Goal: Task Accomplishment & Management: Use online tool/utility

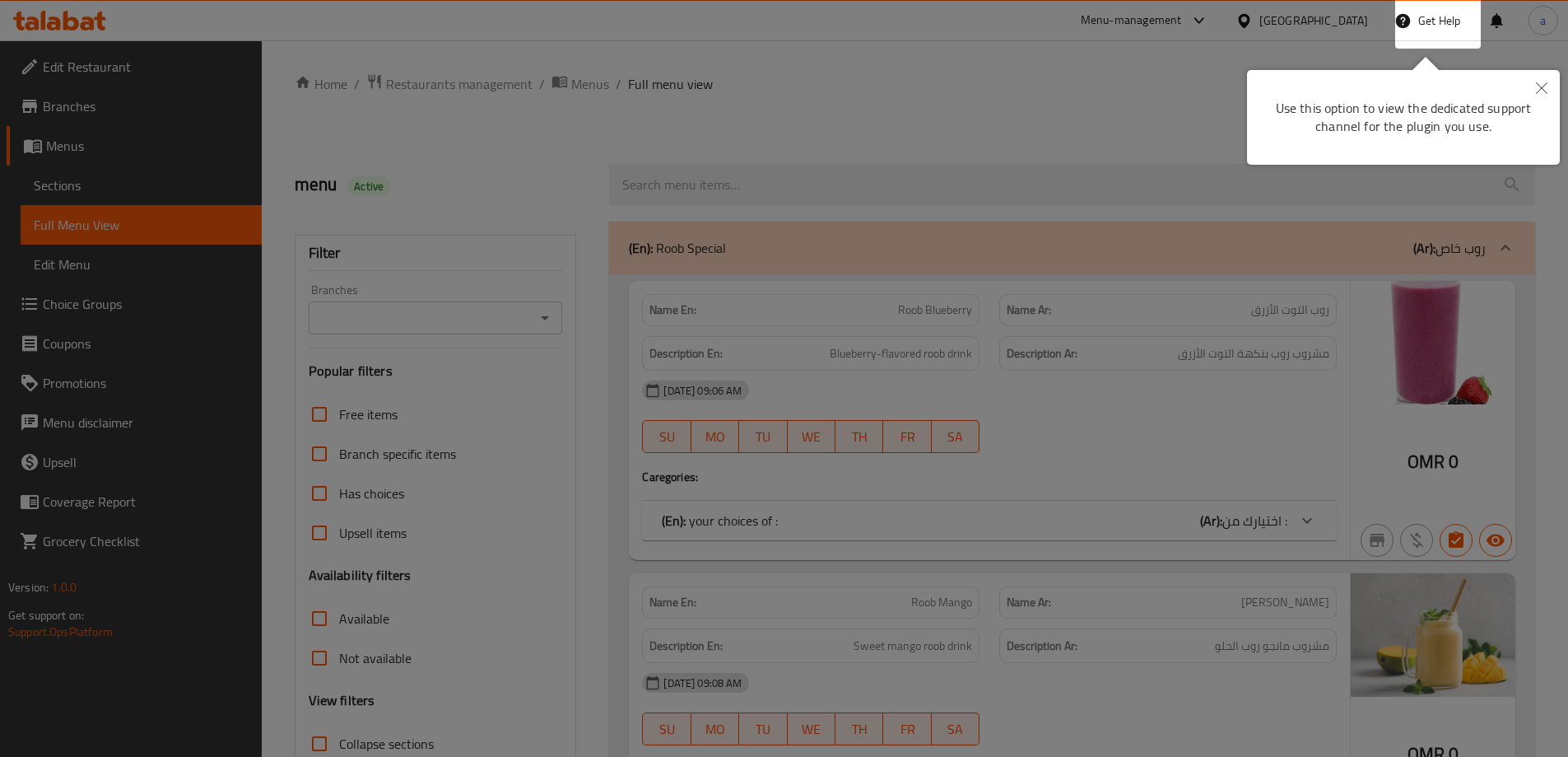
click at [1548, 87] on button "Close" at bounding box center [1541, 89] width 37 height 38
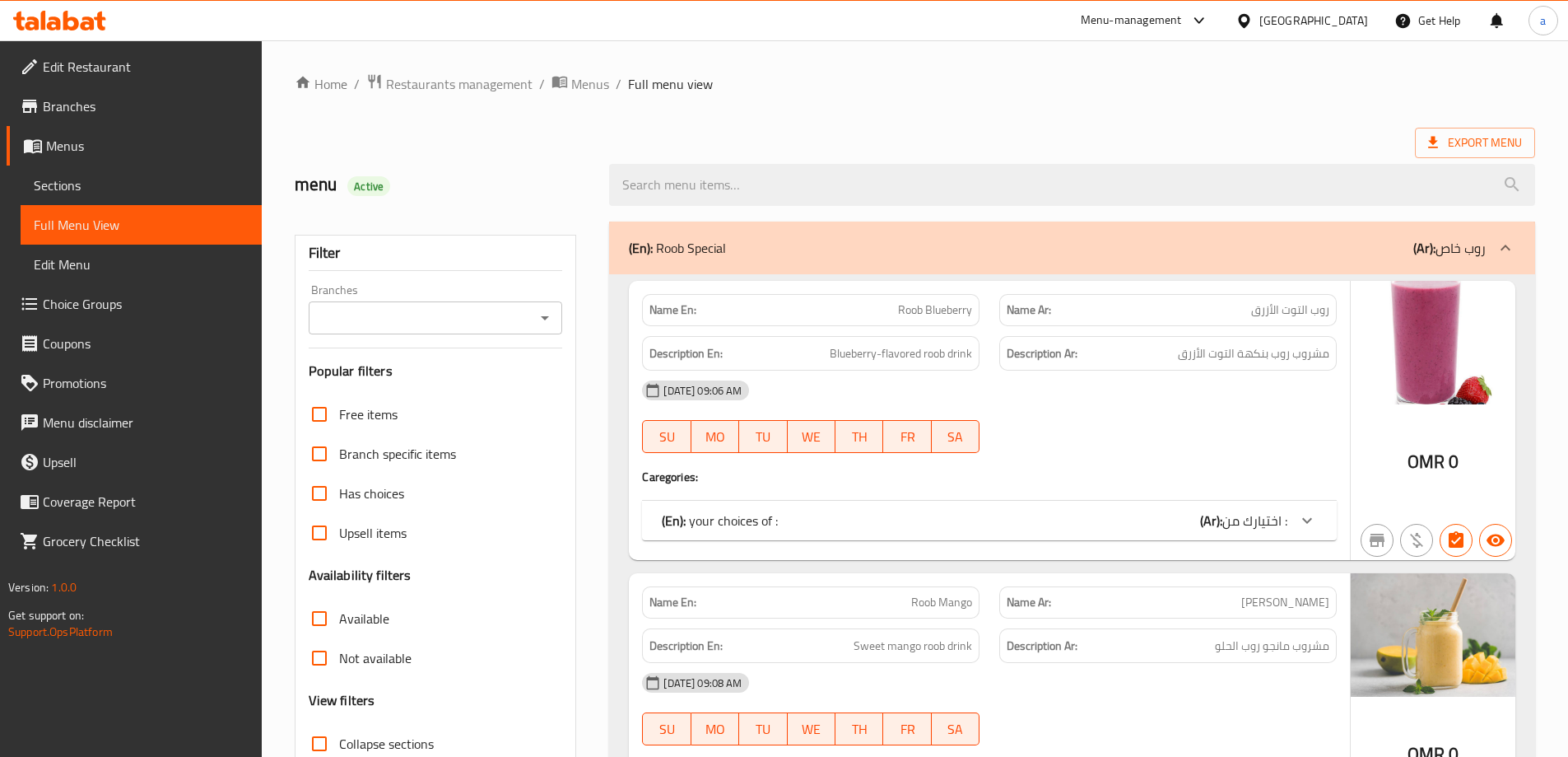
click at [1368, 27] on div "[GEOGRAPHIC_DATA]" at bounding box center [1301, 21] width 159 height 40
click at [1347, 27] on div "[GEOGRAPHIC_DATA]" at bounding box center [1314, 21] width 109 height 18
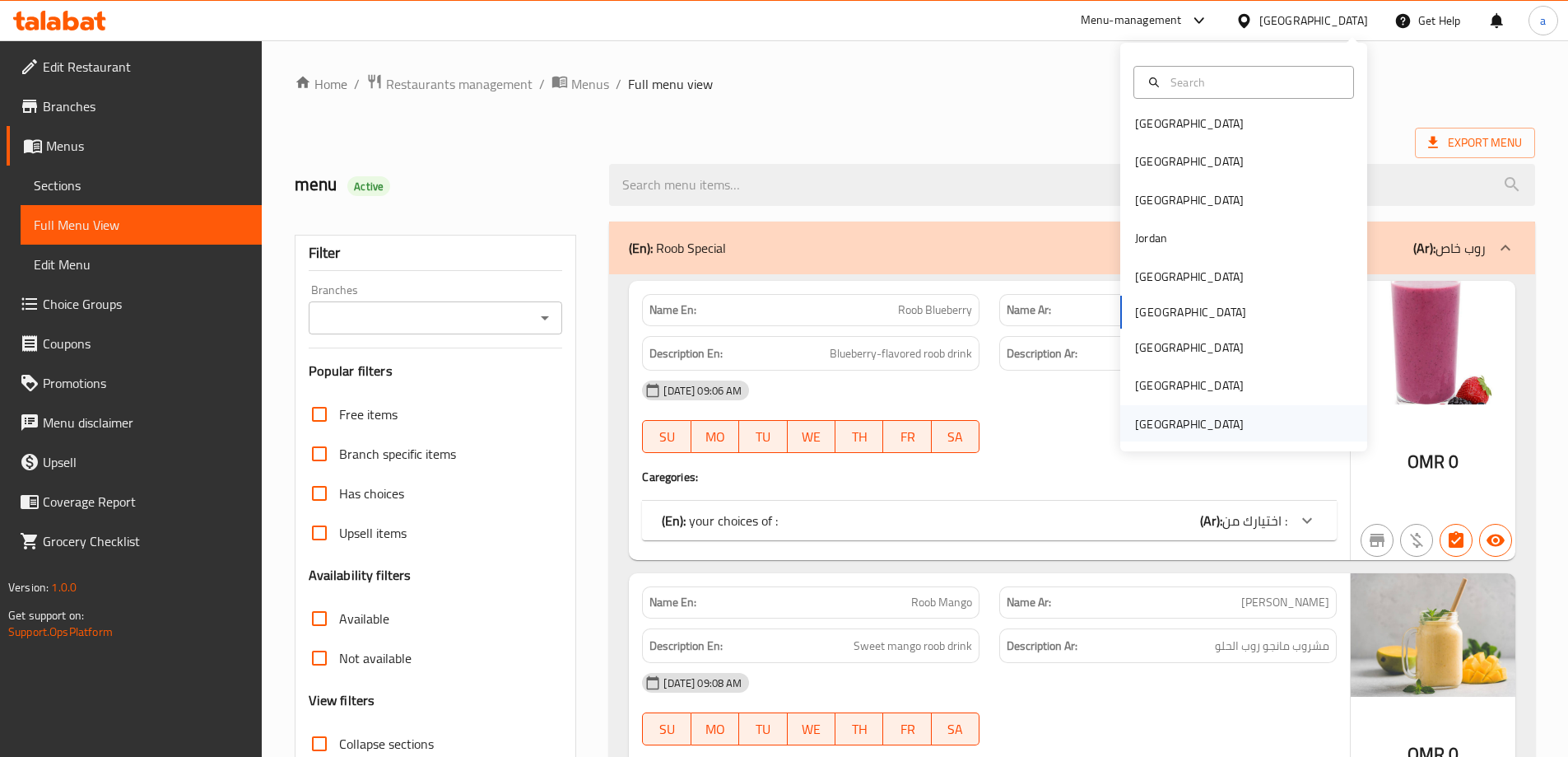
scroll to position [9, 0]
click at [1196, 416] on div "[GEOGRAPHIC_DATA]" at bounding box center [1189, 423] width 109 height 18
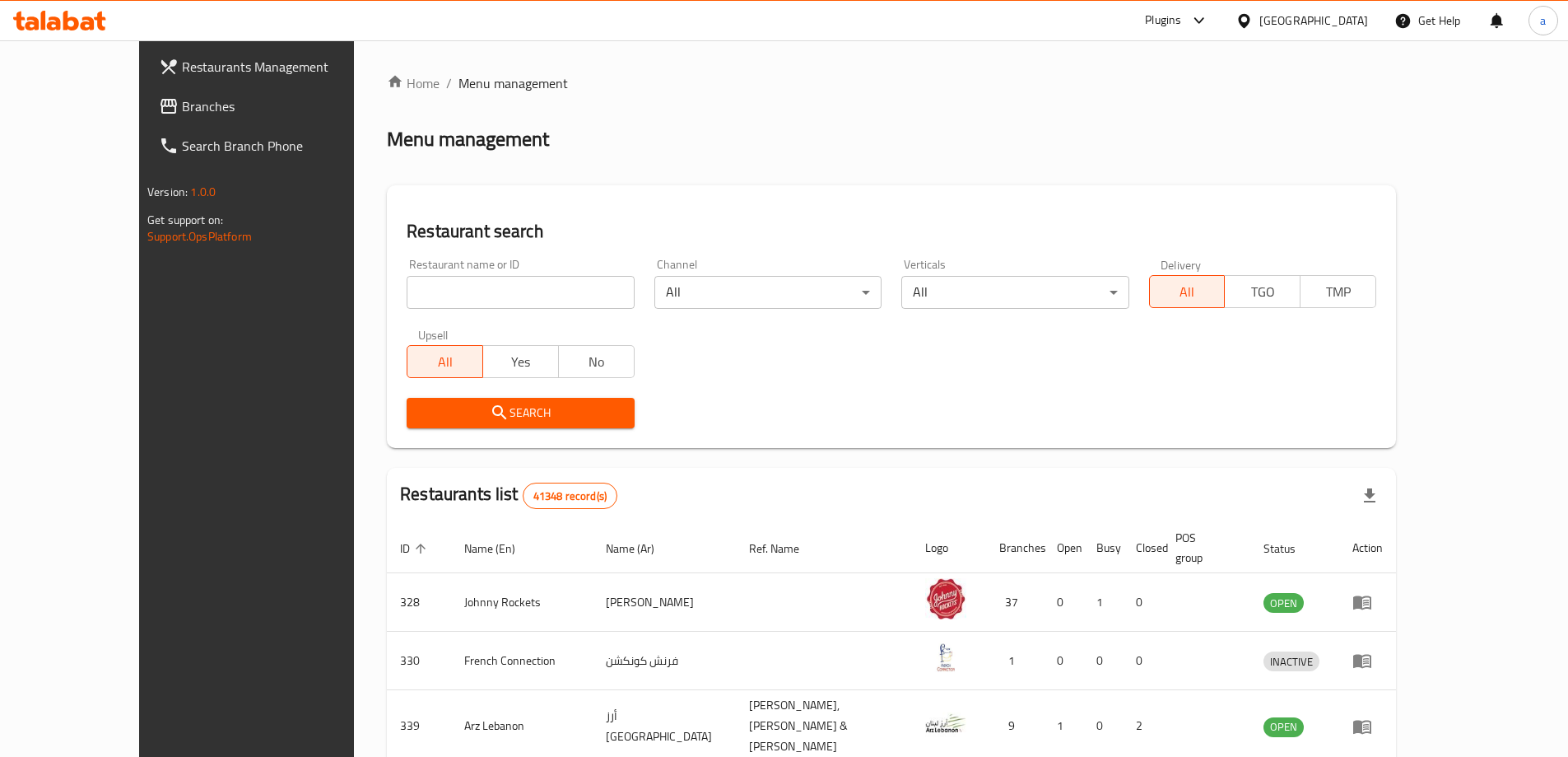
click at [182, 106] on span "Branches" at bounding box center [284, 106] width 205 height 20
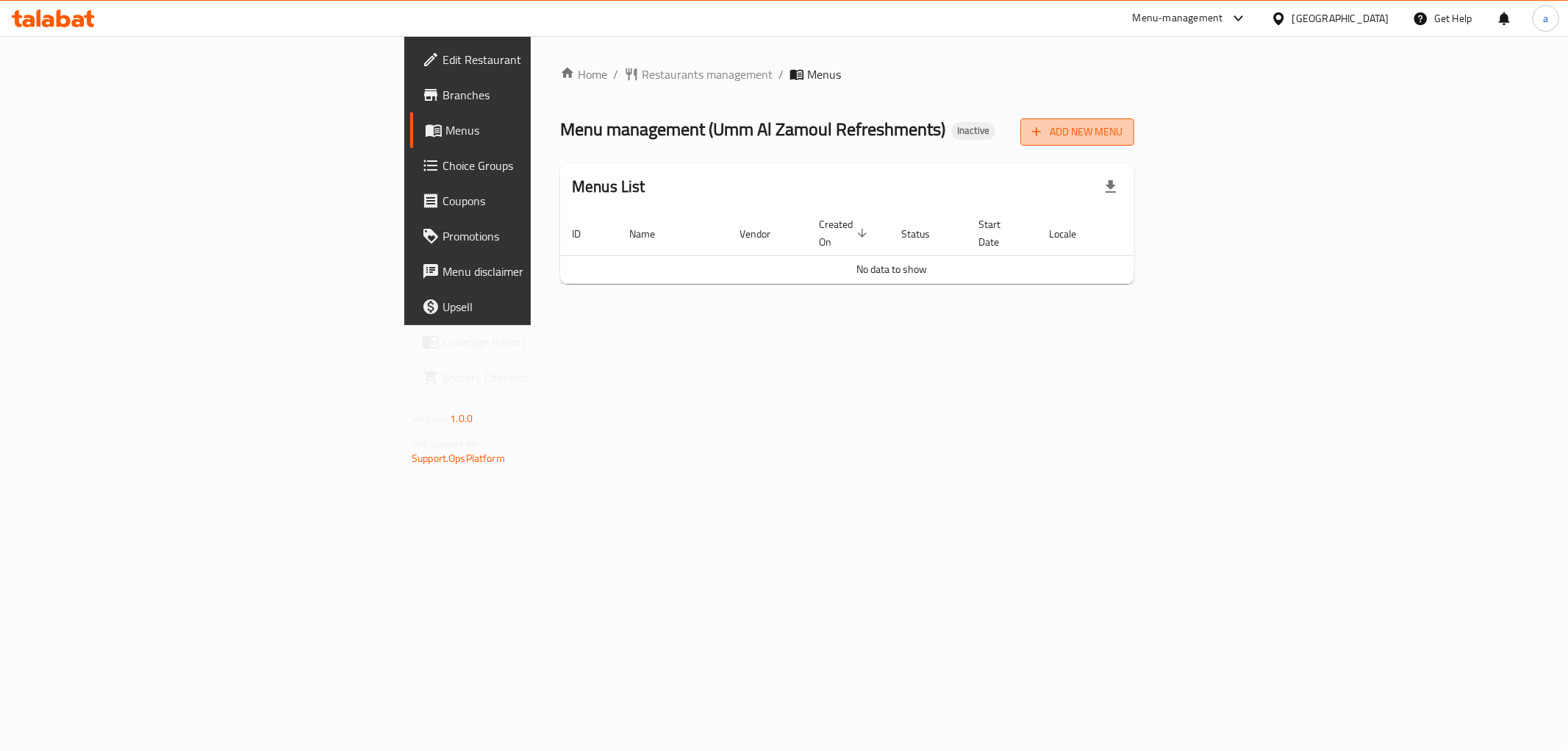
click at [1123, 128] on span "Add New Menu" at bounding box center [1077, 131] width 91 height 19
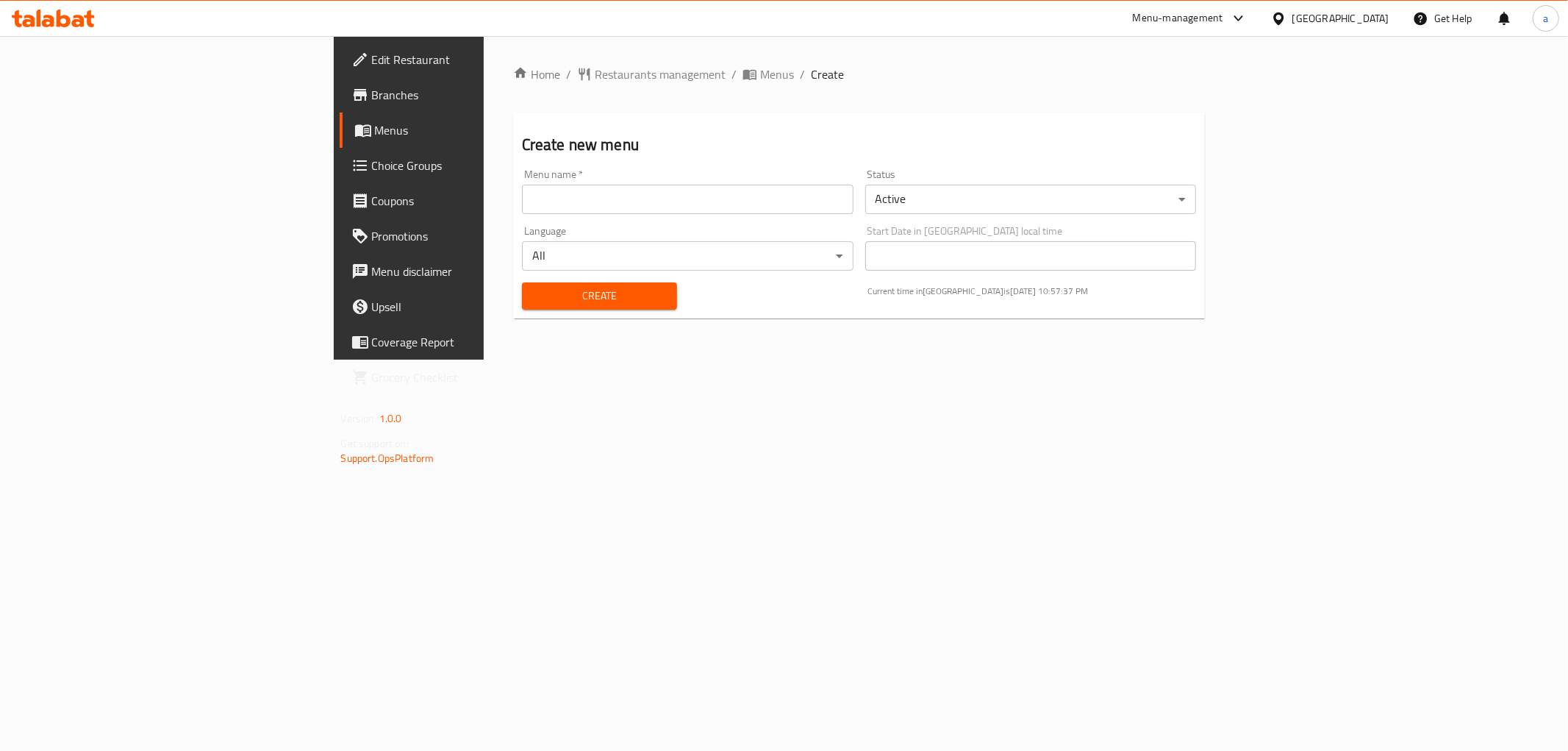
click at [598, 201] on input "text" at bounding box center [687, 199] width 331 height 30
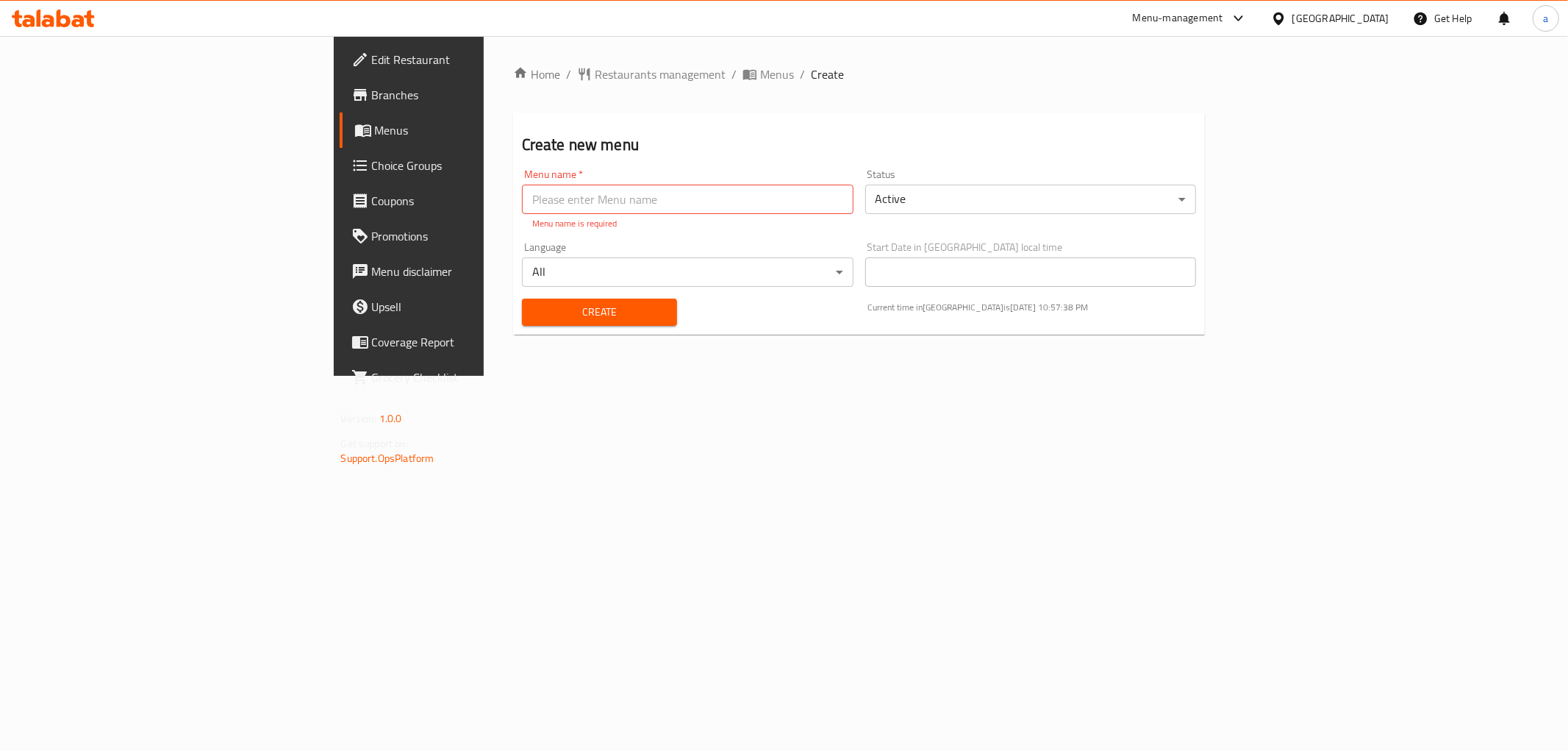
click at [538, 129] on div "Create new menu Menu name   * Menu name * Menu name is required Status Active ​…" at bounding box center [859, 223] width 693 height 222
